Goal: Transaction & Acquisition: Purchase product/service

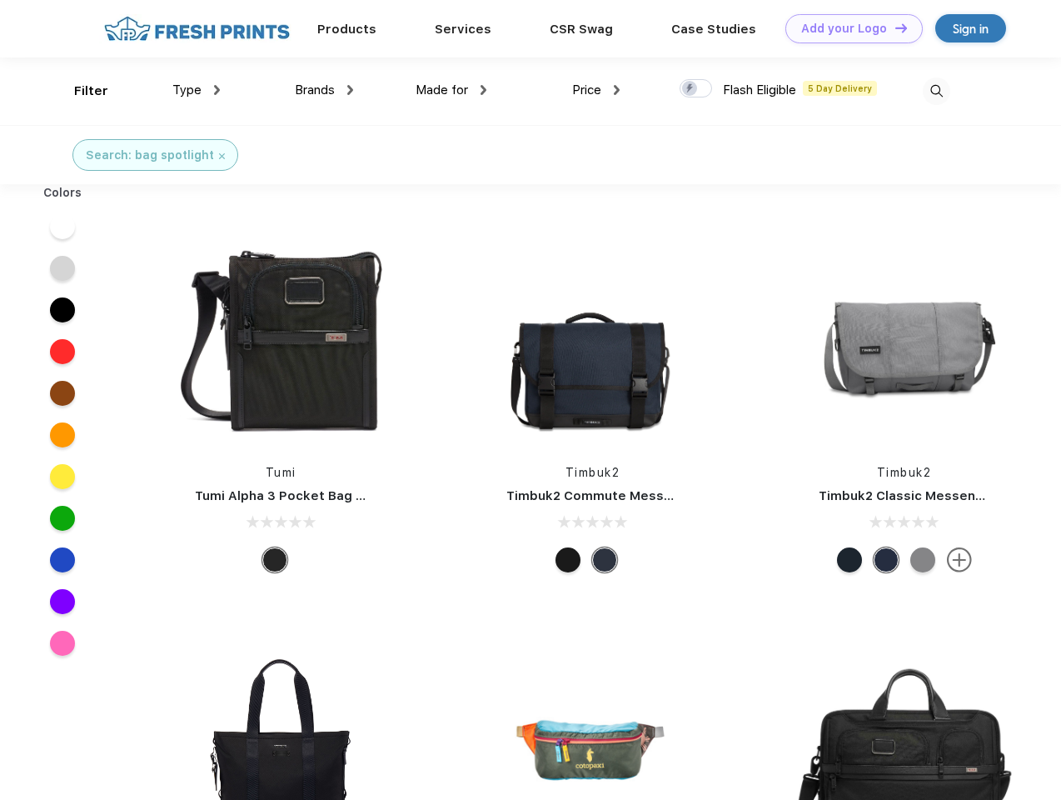
click at [848, 28] on link "Add your Logo Design Tool" at bounding box center [854, 28] width 137 height 29
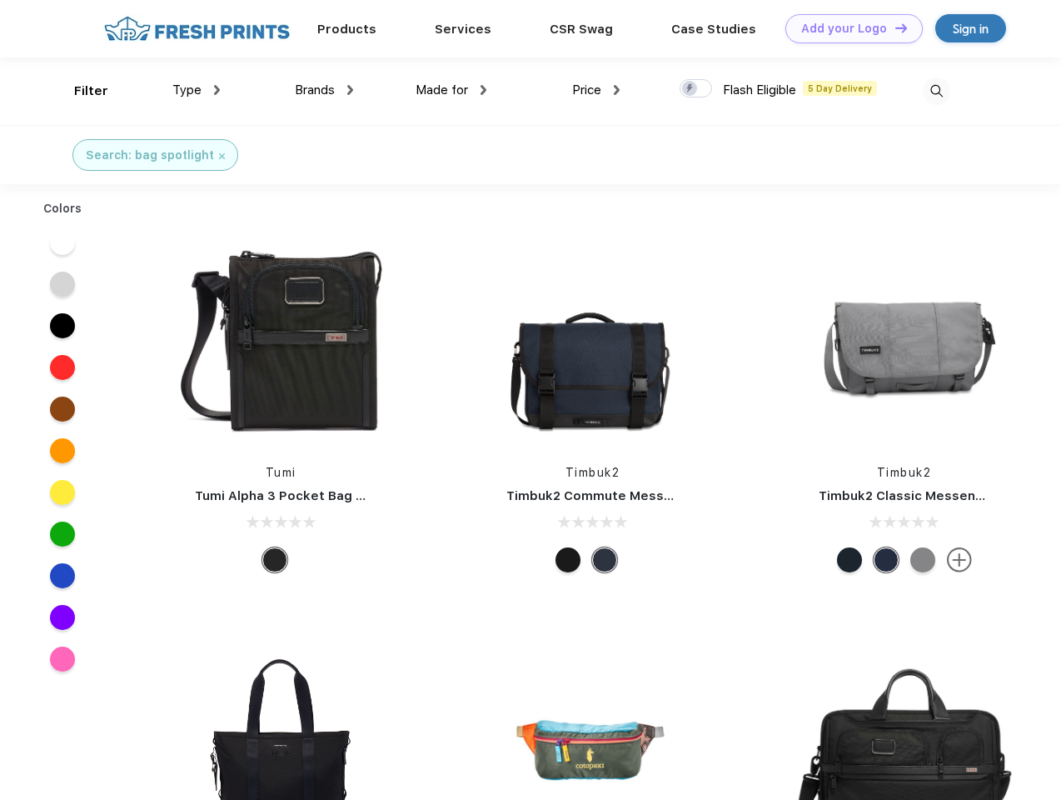
click at [0, 0] on div "Design Tool" at bounding box center [0, 0] width 0 height 0
click at [894, 27] on link "Add your Logo Design Tool" at bounding box center [854, 28] width 137 height 29
click at [80, 91] on div "Filter" at bounding box center [91, 91] width 34 height 19
click at [197, 90] on span "Type" at bounding box center [186, 89] width 29 height 15
click at [324, 90] on span "Brands" at bounding box center [315, 89] width 40 height 15
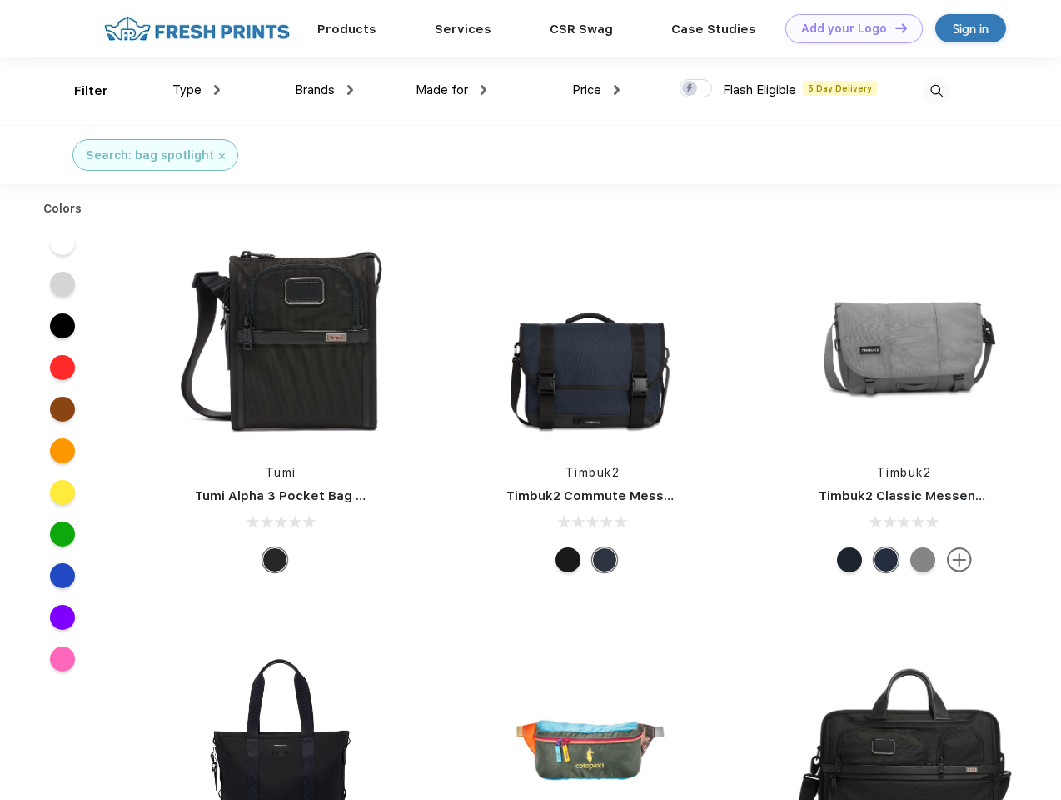
click at [452, 90] on span "Made for" at bounding box center [442, 89] width 52 height 15
click at [596, 90] on span "Price" at bounding box center [586, 89] width 29 height 15
click at [696, 89] on div at bounding box center [696, 88] width 32 height 18
click at [691, 89] on input "checkbox" at bounding box center [685, 83] width 11 height 11
click at [936, 91] on img at bounding box center [936, 90] width 27 height 27
